Goal: Navigation & Orientation: Find specific page/section

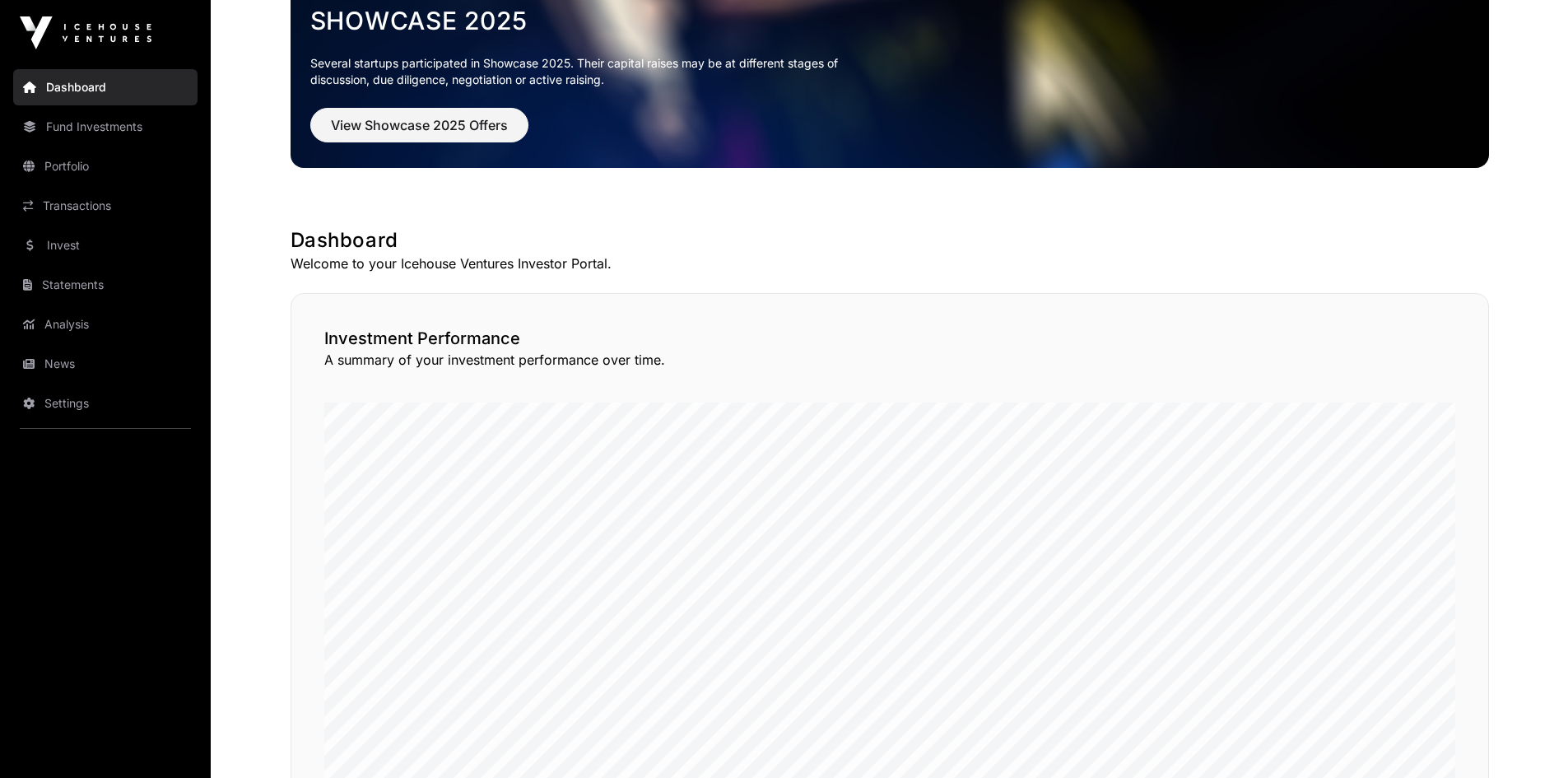
scroll to position [82, 0]
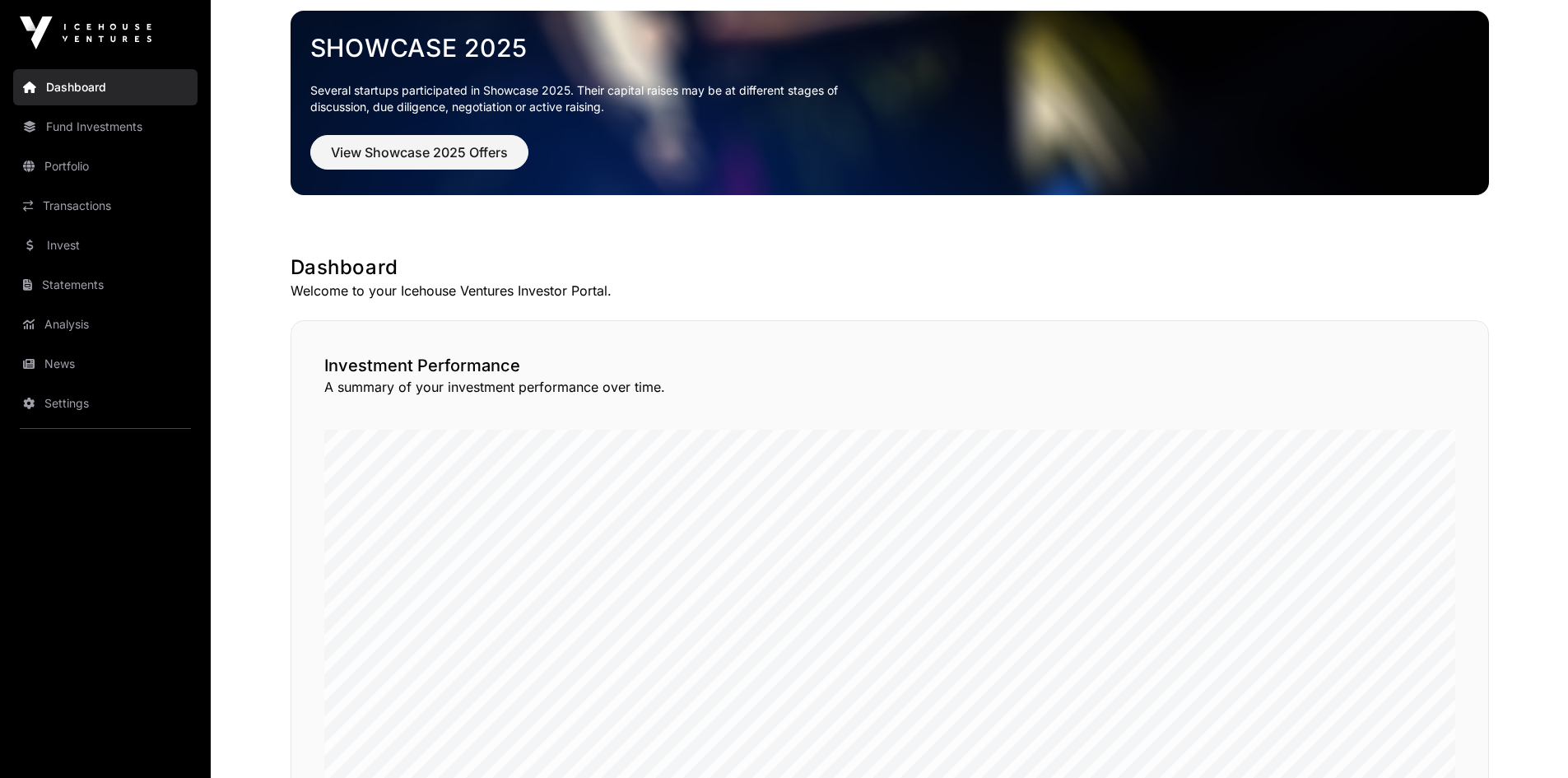
click at [78, 180] on link "Portfolio" at bounding box center [106, 166] width 184 height 36
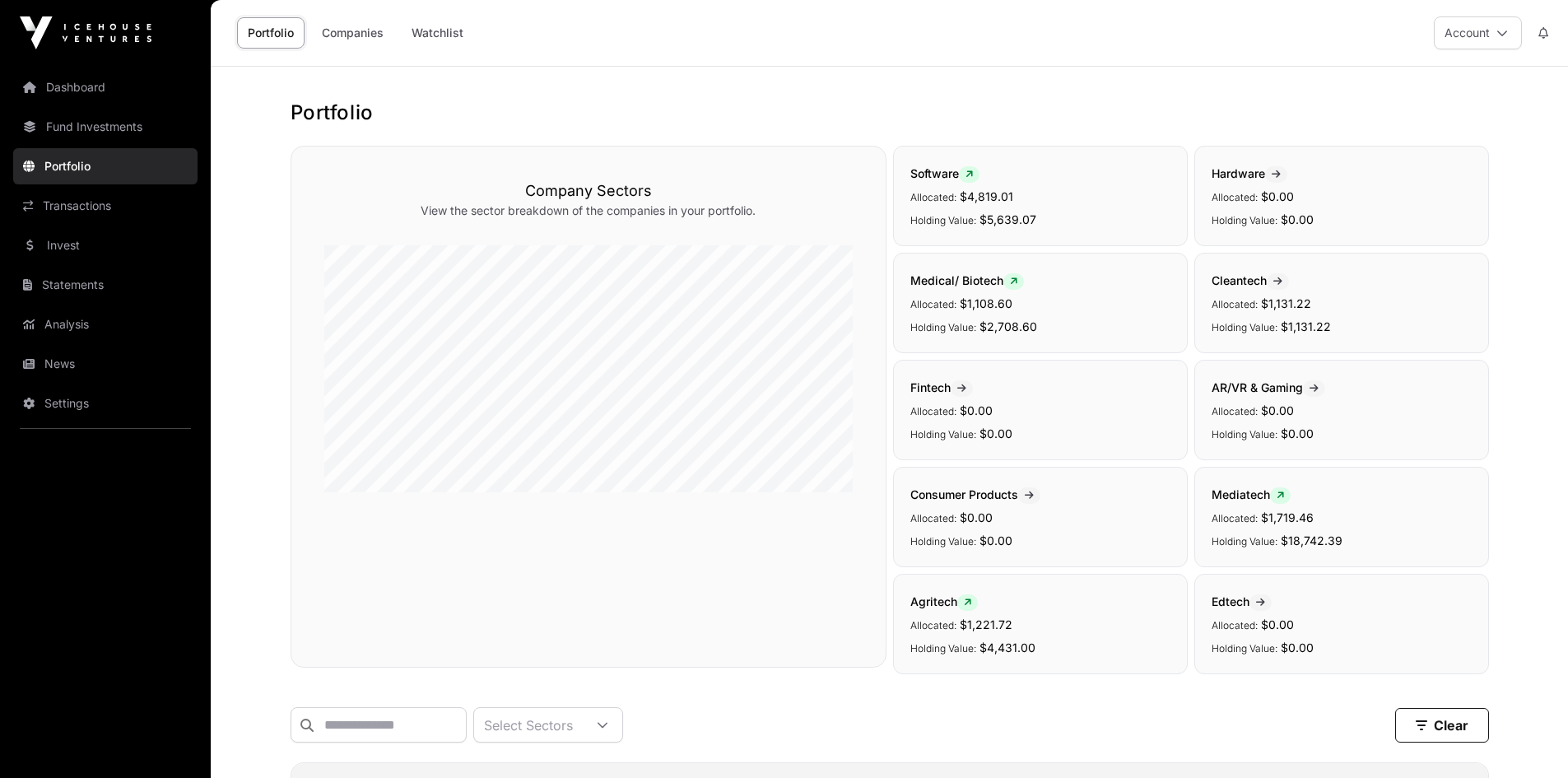
click at [79, 131] on link "Fund Investments" at bounding box center [106, 127] width 184 height 36
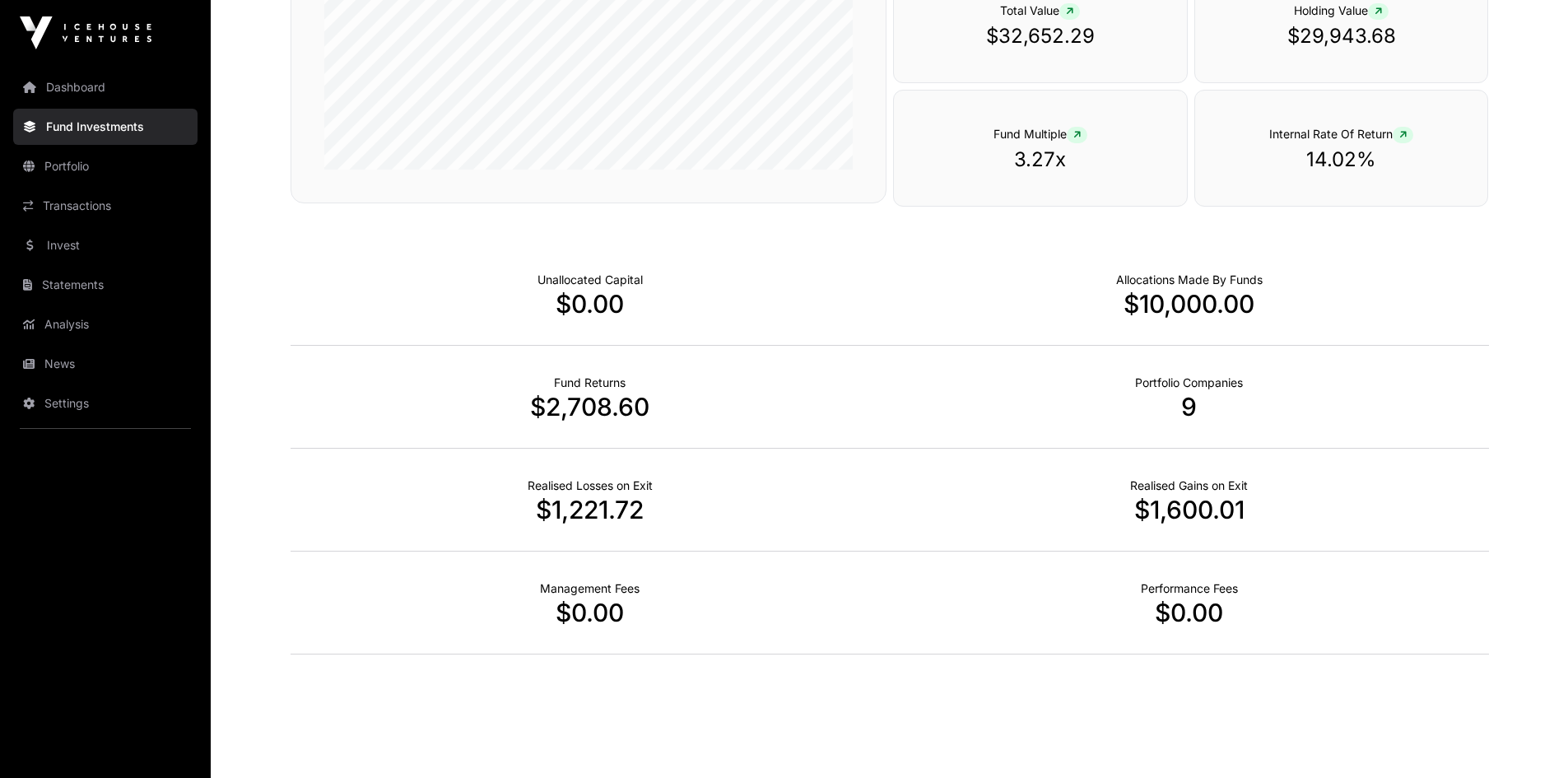
scroll to position [951, 0]
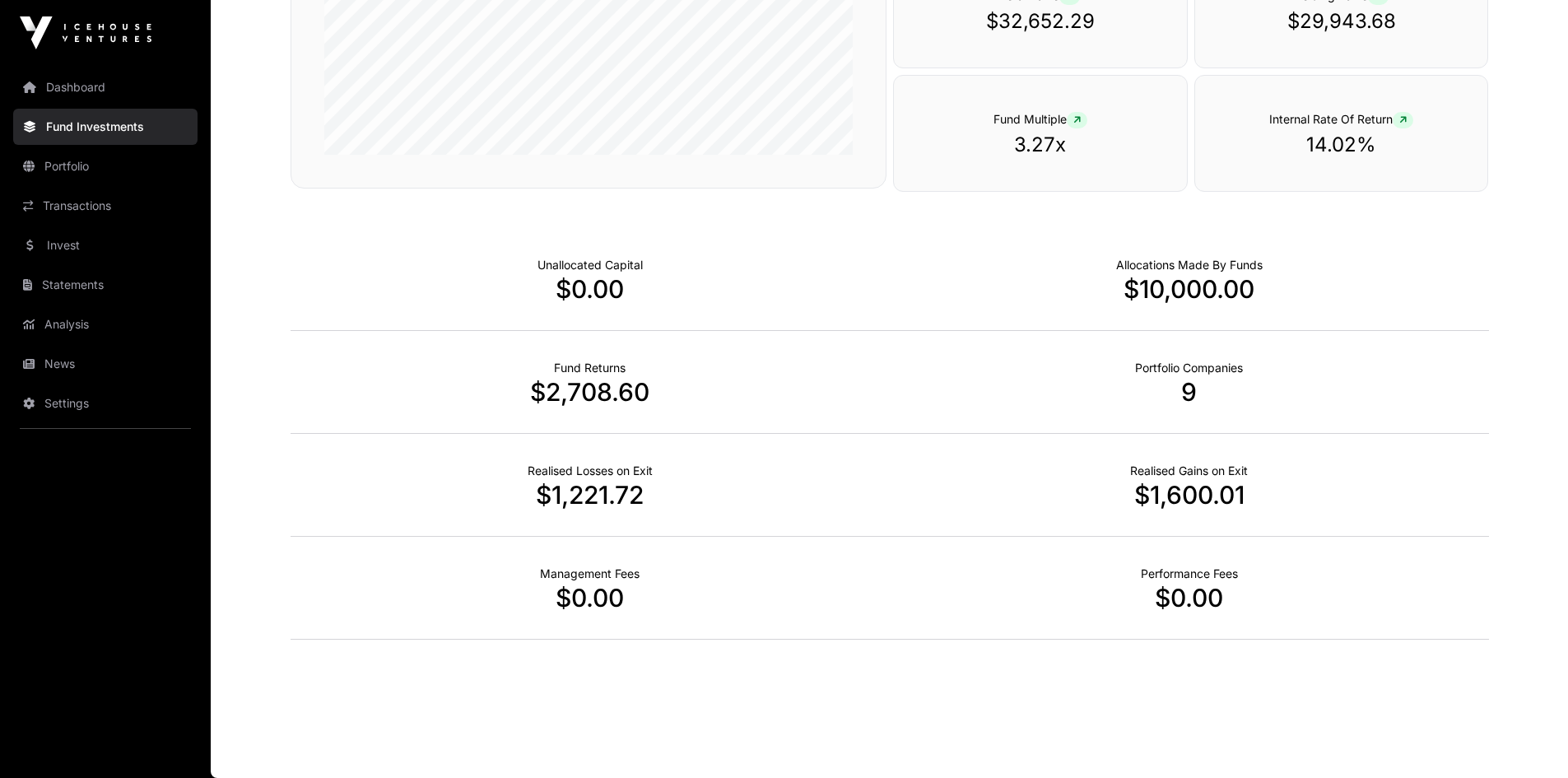
click at [75, 167] on link "Portfolio" at bounding box center [106, 166] width 184 height 36
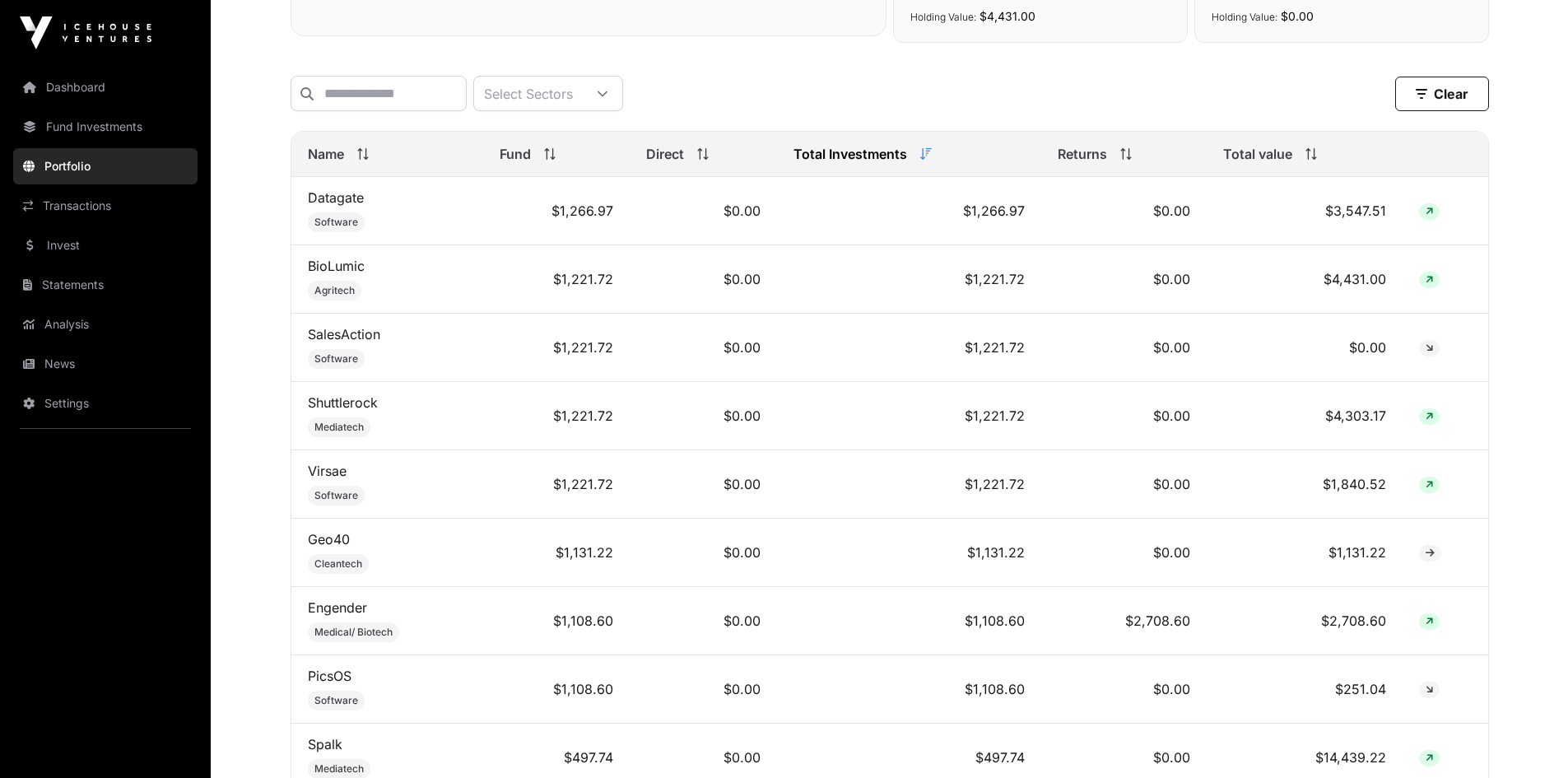
scroll to position [631, 0]
